Goal: Communication & Community: Answer question/provide support

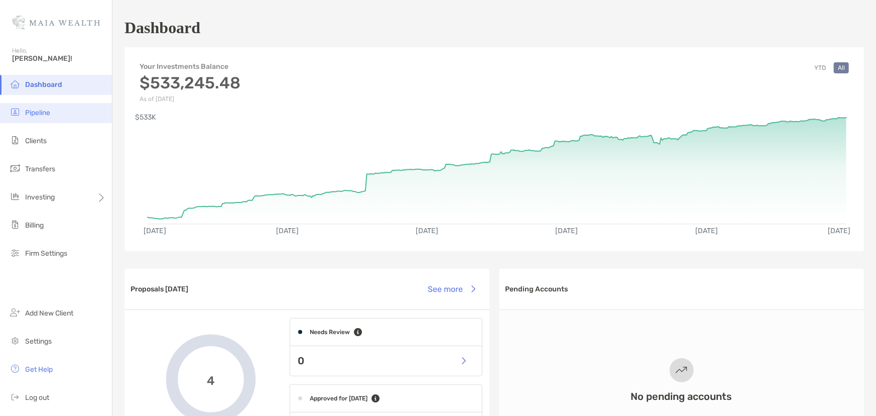
click at [50, 117] on li "Pipeline" at bounding box center [56, 113] width 112 height 20
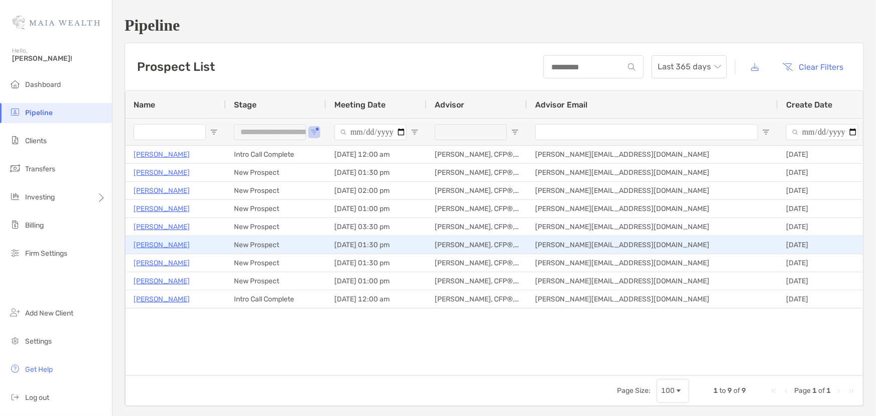
click at [154, 247] on p "[PERSON_NAME]" at bounding box center [162, 244] width 56 height 13
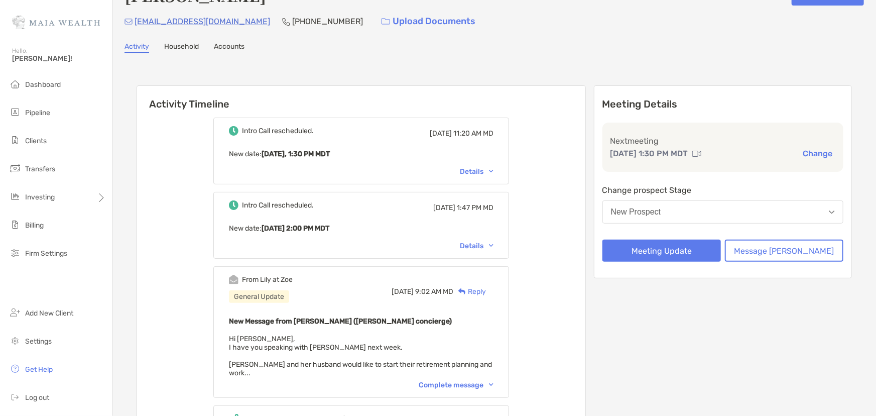
scroll to position [91, 0]
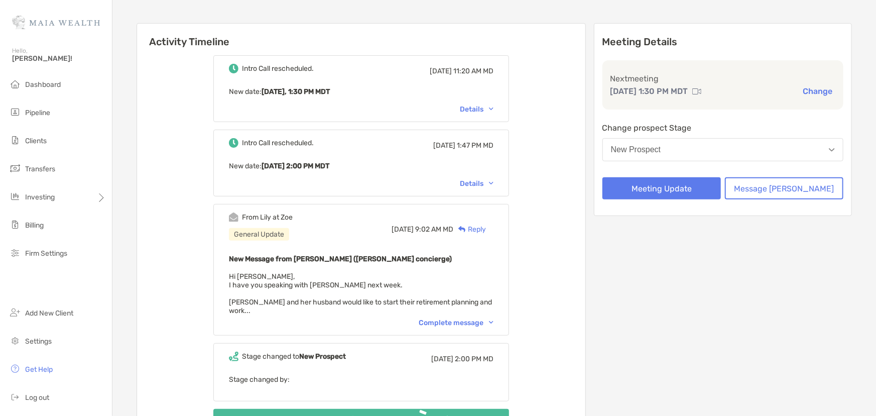
click at [436, 318] on div "Complete message" at bounding box center [456, 322] width 75 height 9
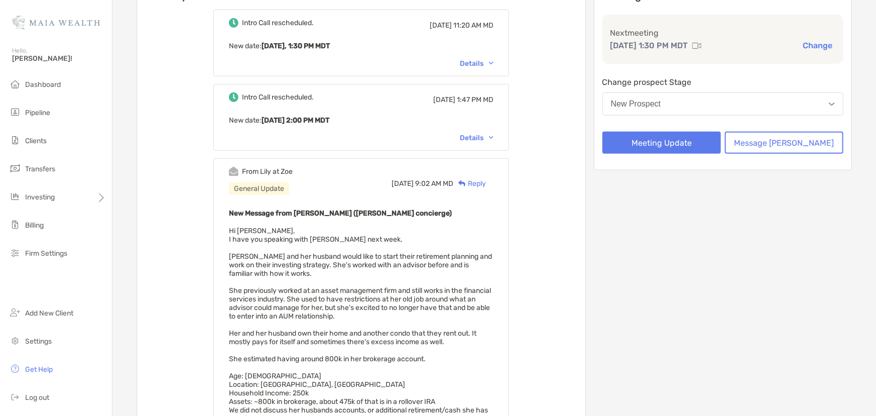
scroll to position [274, 0]
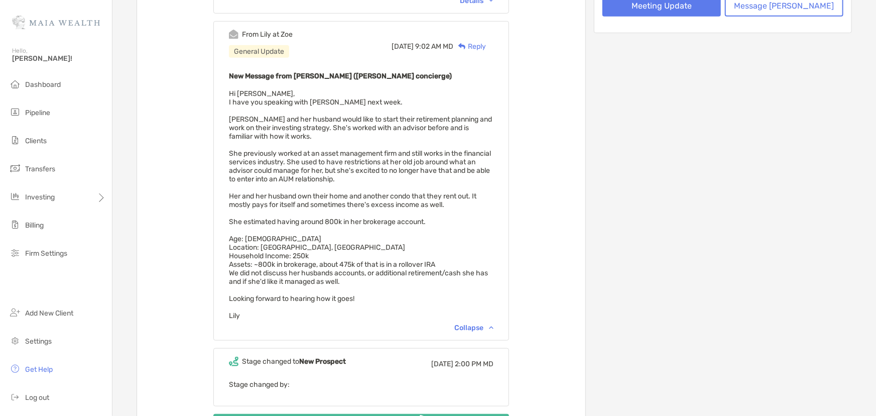
drag, startPoint x: 405, startPoint y: 217, endPoint x: 389, endPoint y: 184, distance: 36.6
click at [389, 184] on div "New Message from Lily Kraus (Zoe concierge) Hi Rebecca, I have you speaking wit…" at bounding box center [361, 195] width 265 height 250
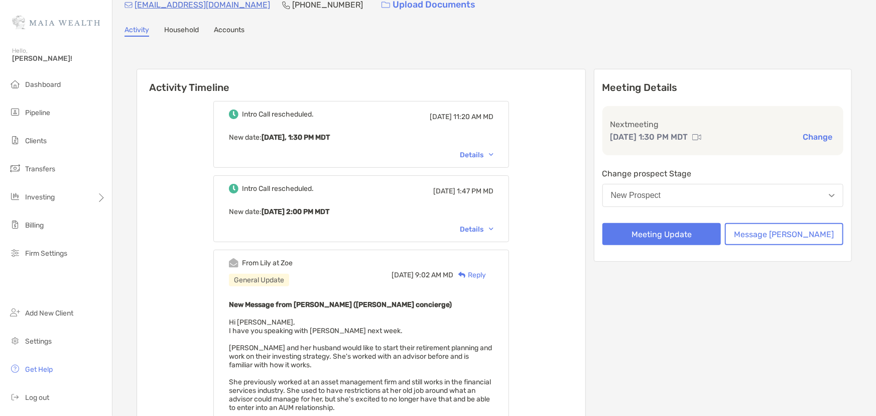
scroll to position [0, 0]
